Goal: Task Accomplishment & Management: Manage account settings

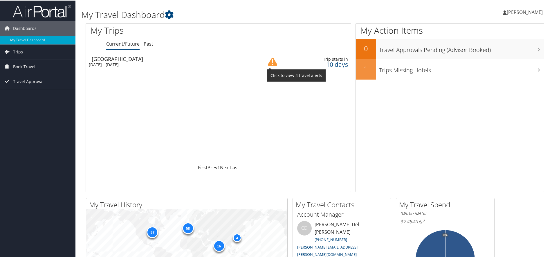
click at [273, 62] on img at bounding box center [272, 61] width 9 height 9
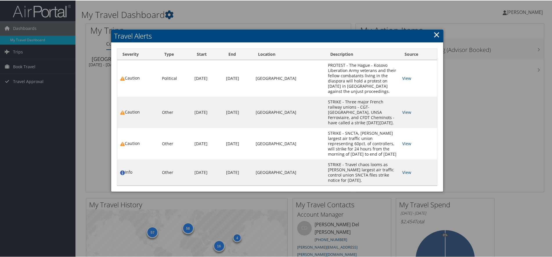
click at [433, 34] on link "×" at bounding box center [436, 34] width 7 height 12
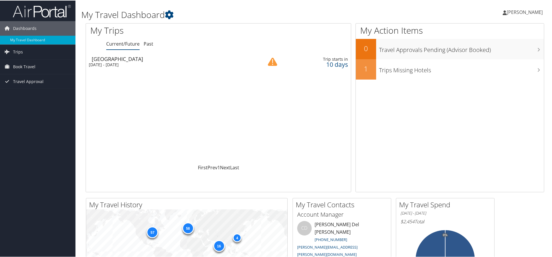
click at [524, 16] on link "[PERSON_NAME]" at bounding box center [525, 11] width 46 height 17
click at [490, 53] on link "View Travel Profile" at bounding box center [509, 52] width 65 height 10
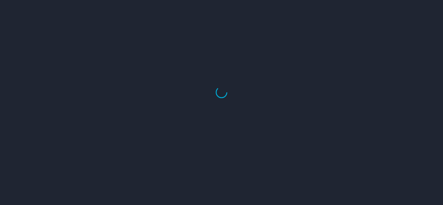
select select "US"
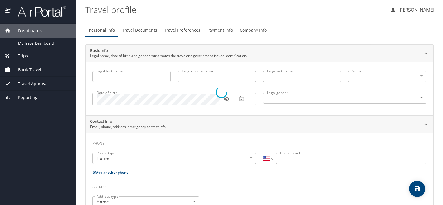
type input "CHANDRAKANTH"
type input "SIDDHARTHAN"
type input "Male"
type input "Uma"
type input "Soundararajan"
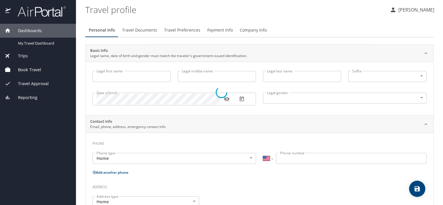
type input "(313) 525-0203"
type input "uma.soundararajan@gmail.com"
select select "US"
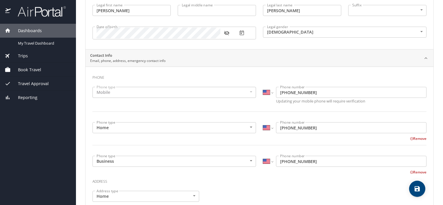
scroll to position [64, 0]
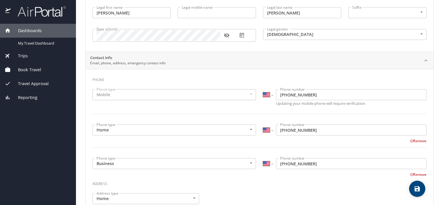
click at [30, 100] on span "Reporting" at bounding box center [24, 98] width 27 height 6
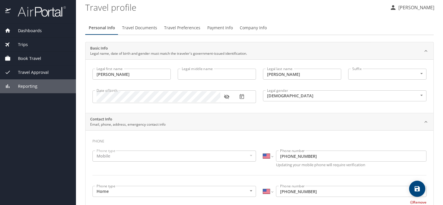
scroll to position [0, 0]
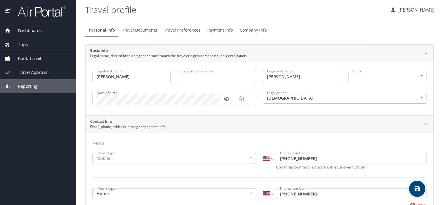
click at [140, 34] on button "Travel Documents" at bounding box center [140, 30] width 42 height 14
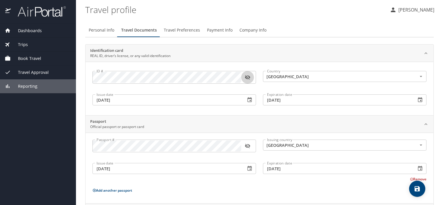
click at [245, 78] on icon "button" at bounding box center [248, 78] width 6 height 6
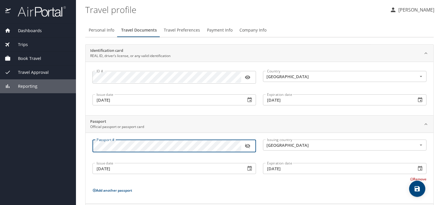
click at [249, 144] on icon "button" at bounding box center [248, 146] width 6 height 6
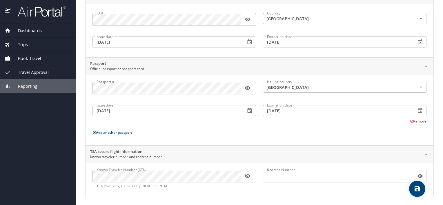
scroll to position [59, 0]
click at [248, 175] on icon "button" at bounding box center [248, 176] width 6 height 6
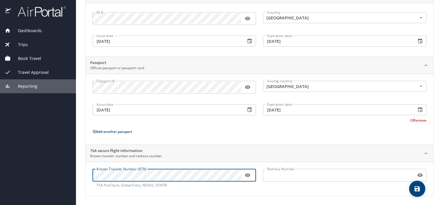
click at [78, 175] on main "Travel profile CHANDRAKANTH SIDDHARTHAN Personal Info Travel Documents Travel P…" at bounding box center [259, 102] width 367 height 205
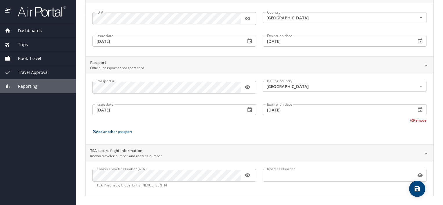
click at [242, 157] on div "TSA secure flight information Known traveler number and redress number" at bounding box center [255, 153] width 330 height 11
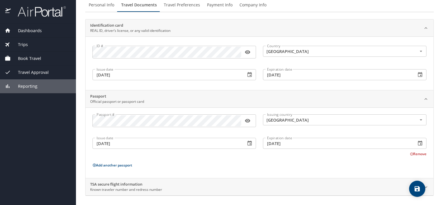
scroll to position [25, 0]
click at [161, 191] on p "Known traveler number and redress number" at bounding box center [126, 190] width 72 height 5
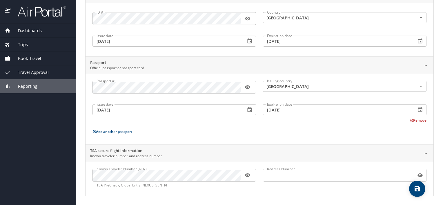
click at [165, 188] on div "Known Traveler Number (KTN) Known Traveler Number (KTN) TSA PreCheck, Global En…" at bounding box center [174, 179] width 171 height 26
click at [297, 171] on input "Redress Number" at bounding box center [338, 175] width 151 height 11
click at [221, 195] on div "Known Traveler Number (KTN) Known Traveler Number (KTN) TSA PreCheck, Global En…" at bounding box center [260, 179] width 348 height 34
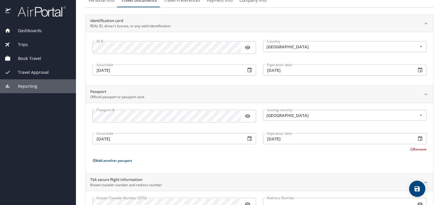
scroll to position [0, 0]
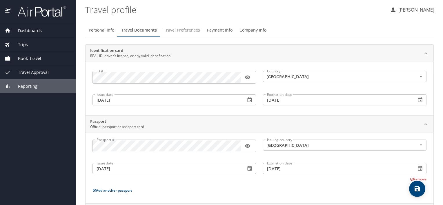
click at [190, 31] on span "Travel Preferences" at bounding box center [182, 30] width 36 height 7
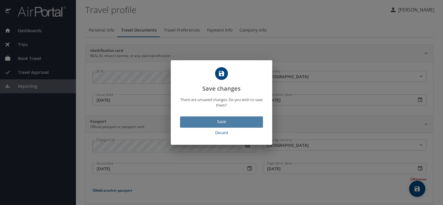
click at [221, 120] on span "Save" at bounding box center [222, 121] width 74 height 7
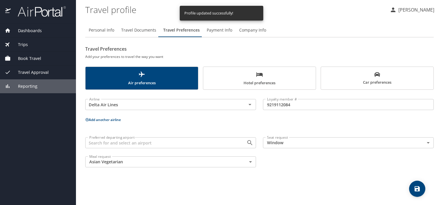
click at [225, 30] on span "Payment Info" at bounding box center [220, 30] width 26 height 7
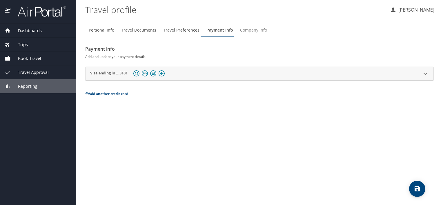
click at [256, 30] on span "Company Info" at bounding box center [253, 30] width 27 height 7
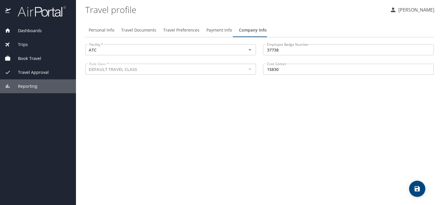
click at [397, 11] on p "[PERSON_NAME]" at bounding box center [416, 9] width 38 height 7
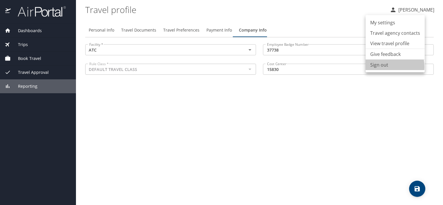
click at [384, 67] on li "Sign out" at bounding box center [395, 65] width 59 height 10
